Goal: Task Accomplishment & Management: Use online tool/utility

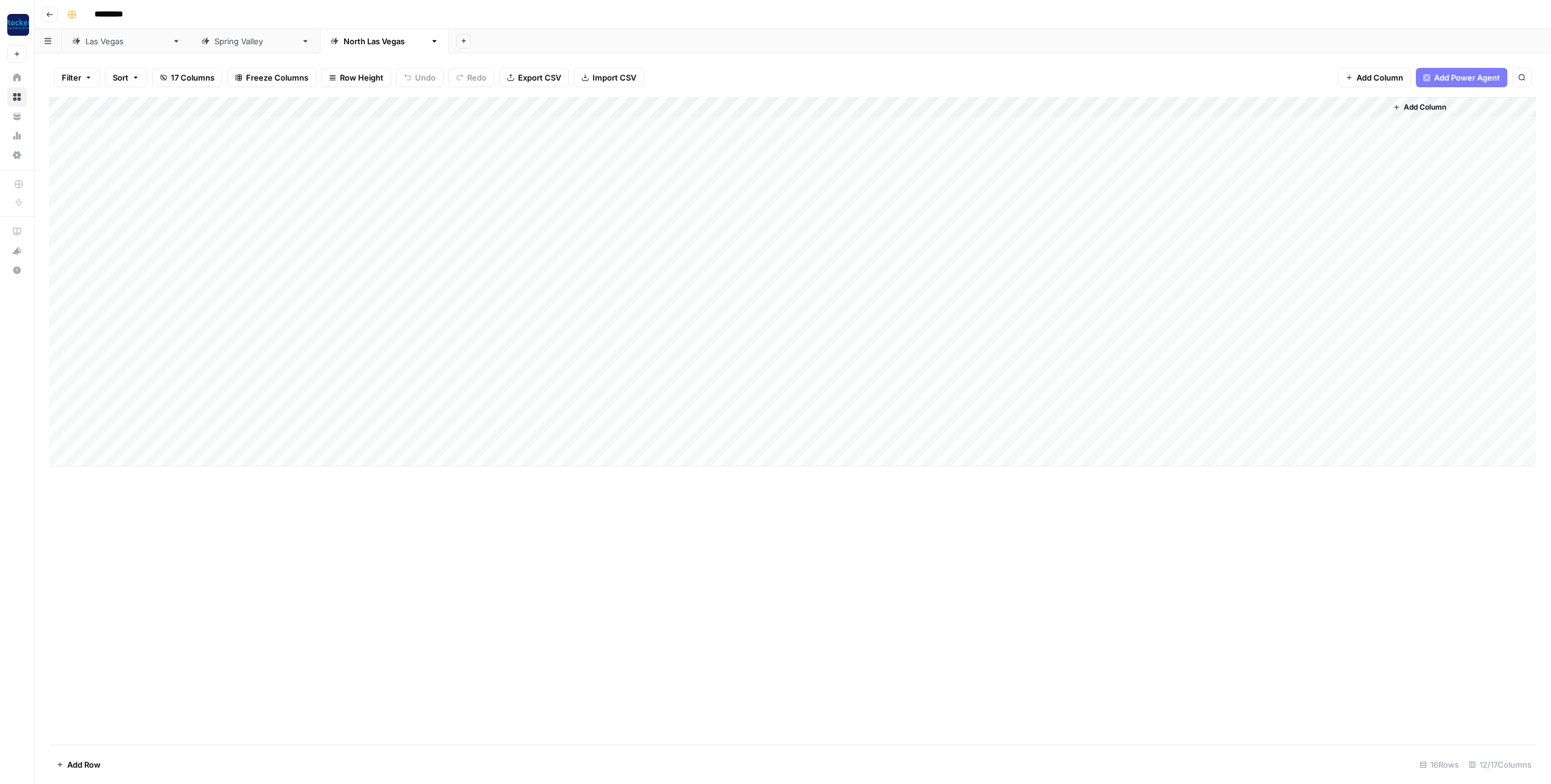
click at [107, 40] on div "[GEOGRAPHIC_DATA]" at bounding box center [126, 41] width 82 height 12
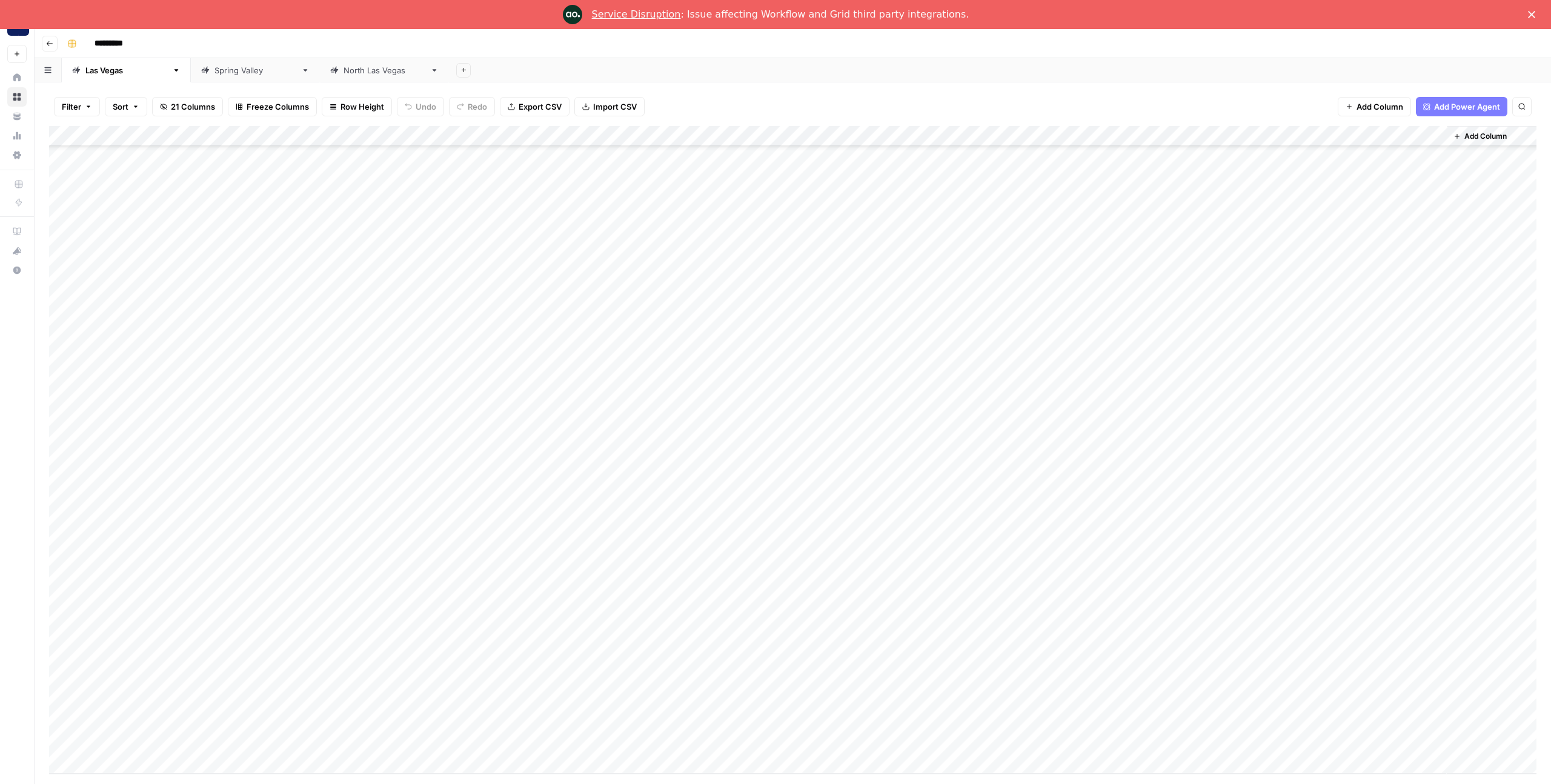
scroll to position [29, 0]
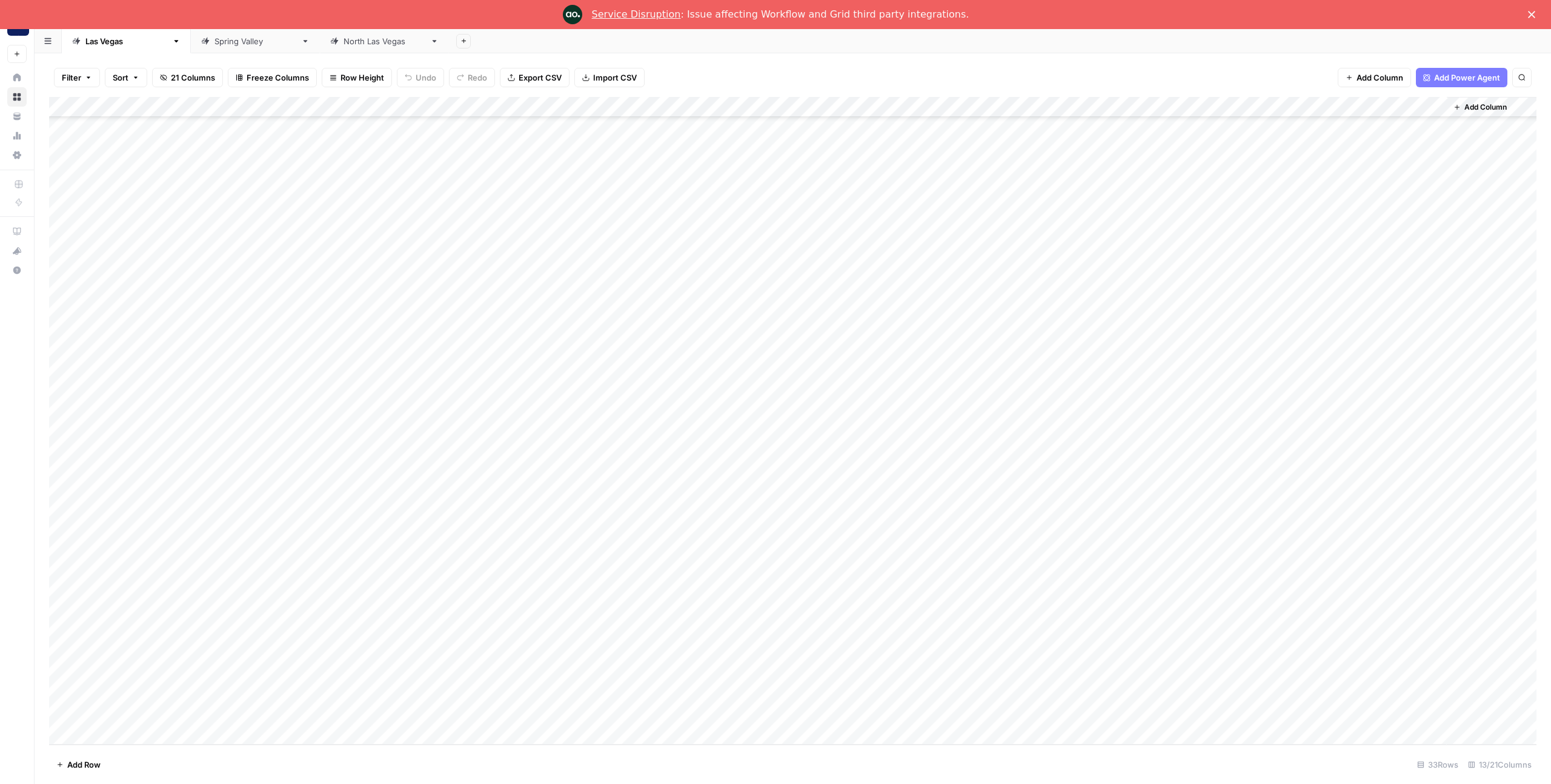
click at [343, 46] on div "[GEOGRAPHIC_DATA]" at bounding box center [384, 41] width 82 height 12
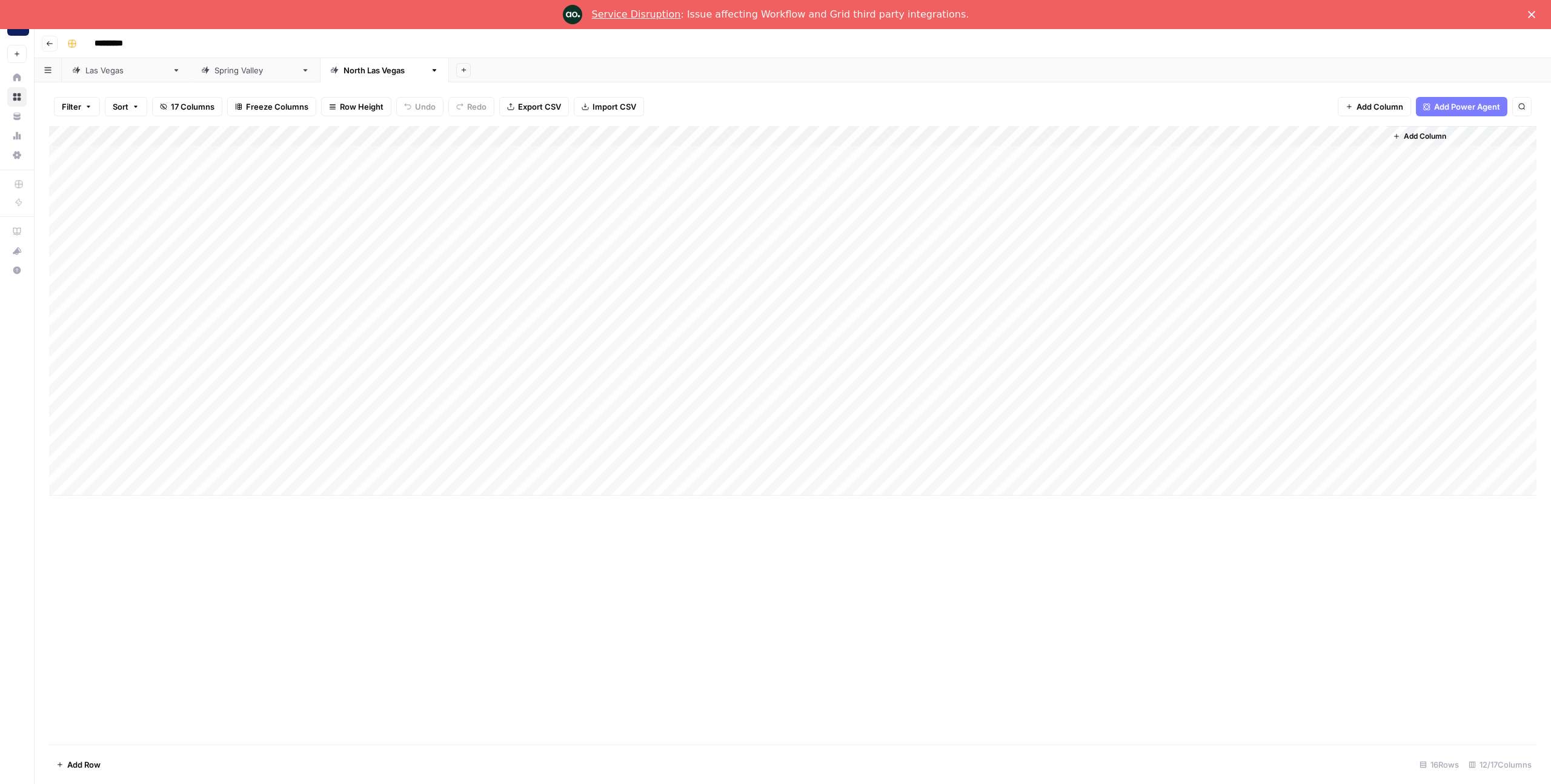
click at [612, 465] on div "Add Column" at bounding box center [792, 311] width 1488 height 370
click at [613, 444] on div "Add Column" at bounding box center [792, 311] width 1488 height 370
click at [612, 424] on div "Add Column" at bounding box center [792, 311] width 1488 height 370
click at [611, 405] on div "Add Column" at bounding box center [792, 311] width 1488 height 370
click at [612, 382] on div "Add Column" at bounding box center [792, 311] width 1488 height 370
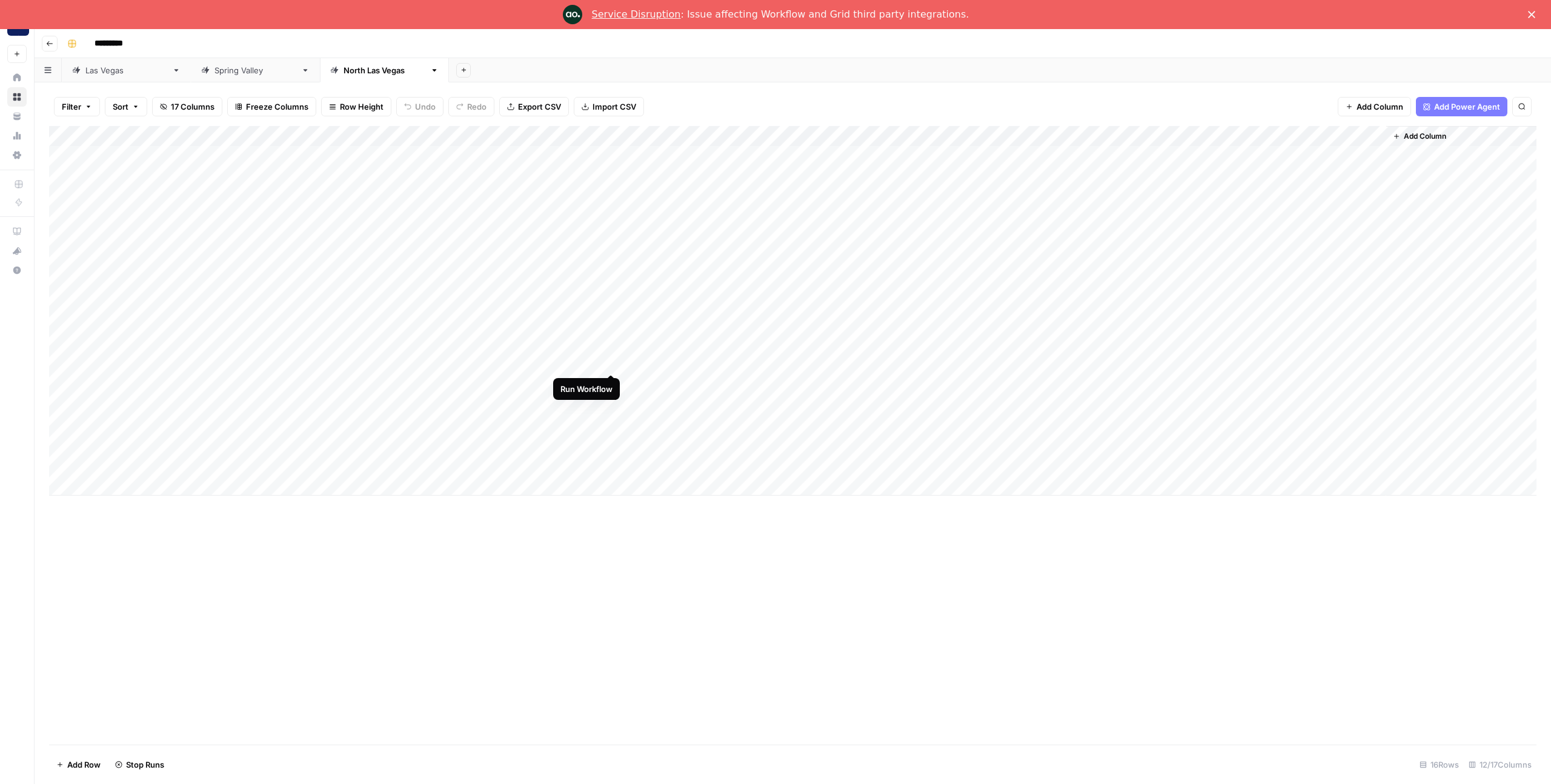
click at [610, 364] on div "Add Column" at bounding box center [792, 311] width 1488 height 370
